Goal: Find specific page/section: Find specific page/section

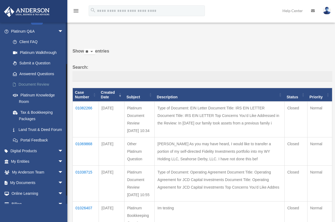
scroll to position [65, 0]
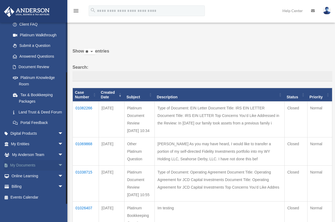
click at [51, 163] on link "My Documents arrow_drop_down" at bounding box center [38, 165] width 68 height 11
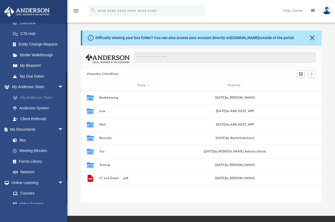
scroll to position [119, 237]
click at [27, 161] on link "Forms Library" at bounding box center [40, 161] width 64 height 11
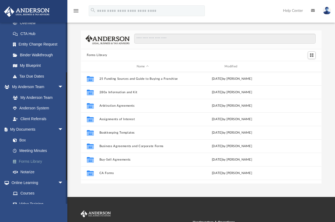
scroll to position [119, 237]
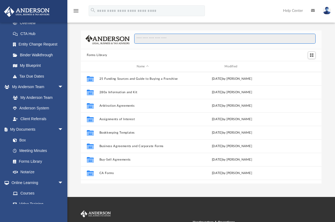
click at [148, 38] on input "Search files and folders" at bounding box center [224, 39] width 181 height 10
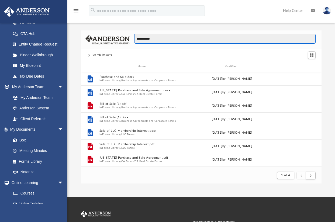
scroll to position [102, 237]
type input "**********"
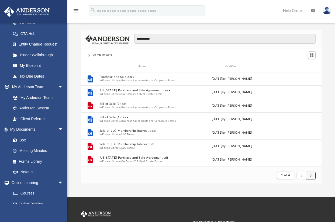
click at [311, 178] on button "submit" at bounding box center [311, 176] width 10 height 8
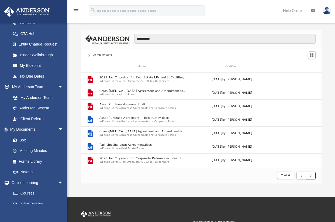
scroll to position [108, 0]
